Goal: Information Seeking & Learning: Learn about a topic

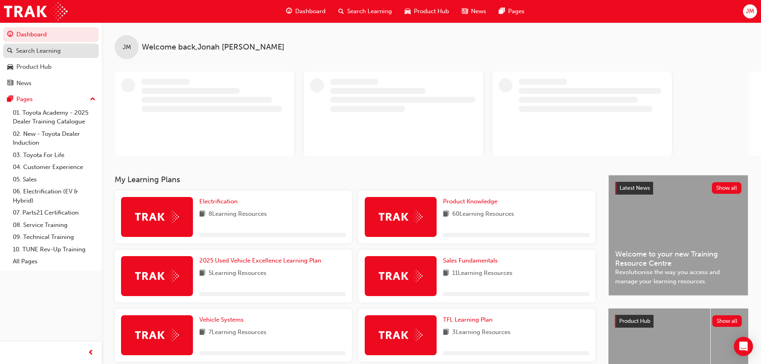
click at [43, 51] on div "Search Learning" at bounding box center [38, 50] width 45 height 9
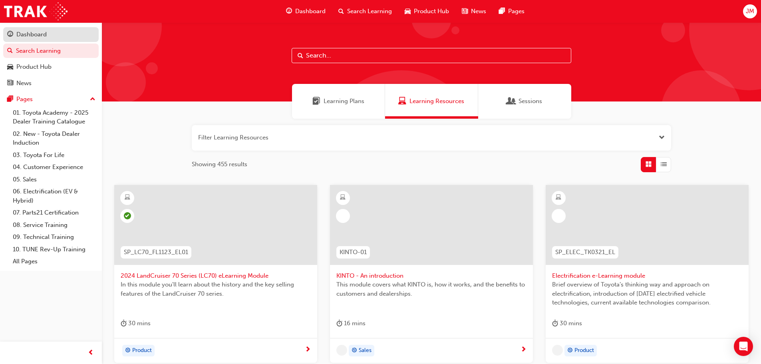
click at [66, 34] on div "Dashboard" at bounding box center [50, 35] width 87 height 10
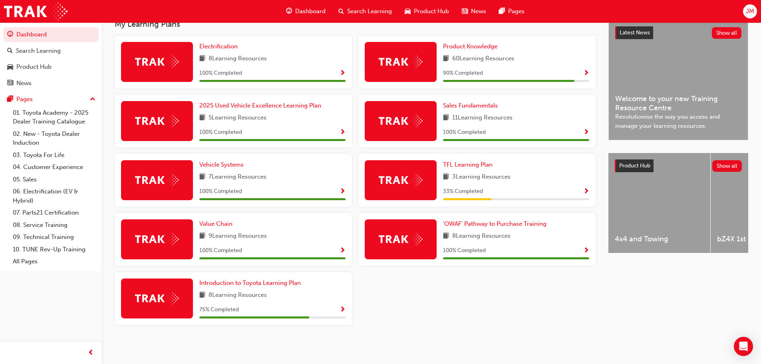
scroll to position [187, 0]
